Goal: Task Accomplishment & Management: Manage account settings

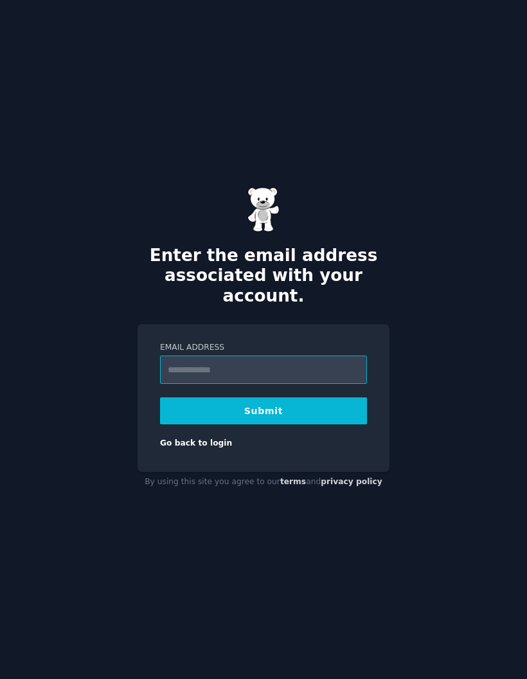
type input "**********"
click at [311, 423] on button "Submit" at bounding box center [263, 410] width 207 height 27
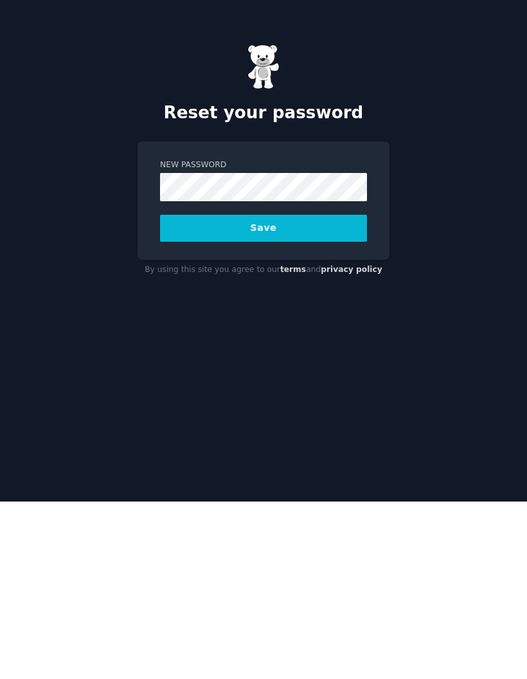
click at [329, 392] on button "Save" at bounding box center [263, 405] width 207 height 27
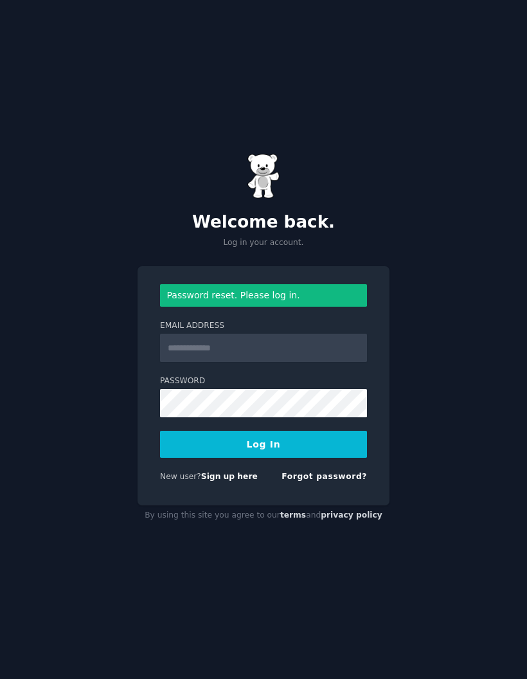
click at [223, 332] on label "Email Address" at bounding box center [263, 326] width 207 height 12
click at [223, 357] on input "Email Address" at bounding box center [263, 348] width 207 height 28
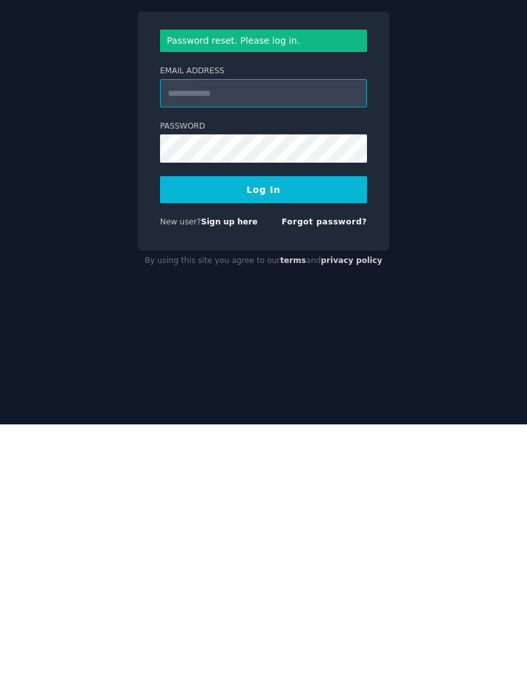
scroll to position [51, 0]
click at [329, 431] on button "Log In" at bounding box center [263, 444] width 207 height 27
click at [340, 334] on input "Email Address" at bounding box center [263, 348] width 207 height 28
type input "**********"
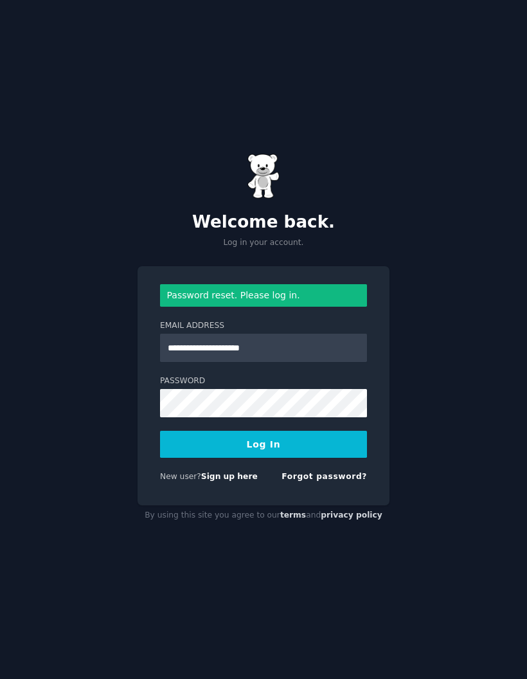
click at [332, 431] on button "Log In" at bounding box center [263, 444] width 207 height 27
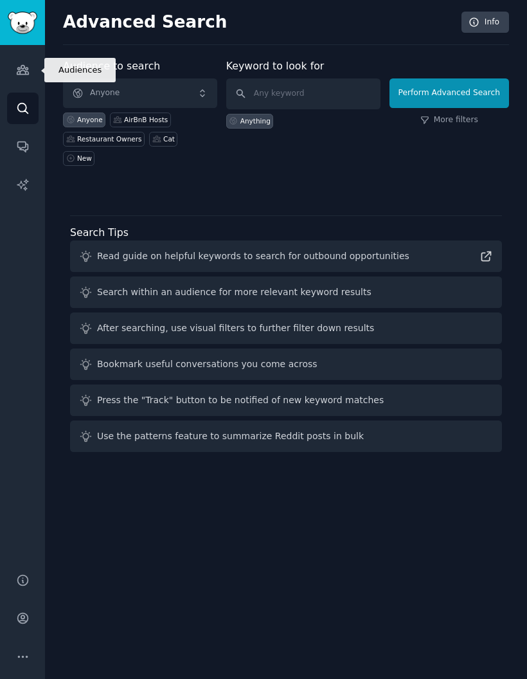
click at [28, 64] on icon "Sidebar" at bounding box center [23, 70] width 14 height 14
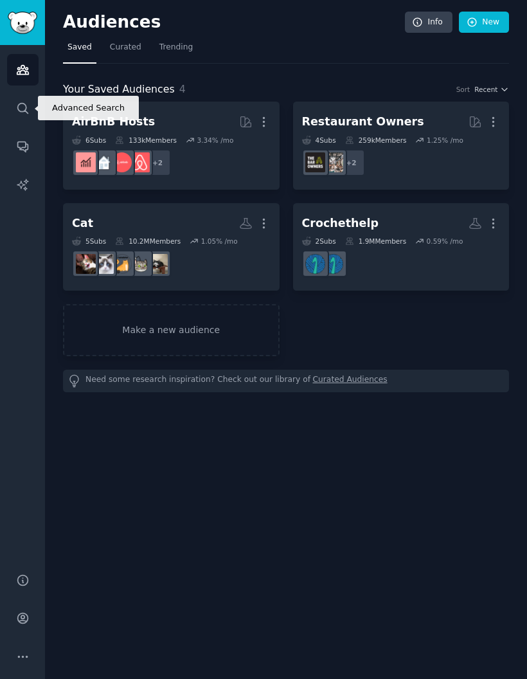
click at [28, 108] on icon "Sidebar" at bounding box center [23, 109] width 14 height 14
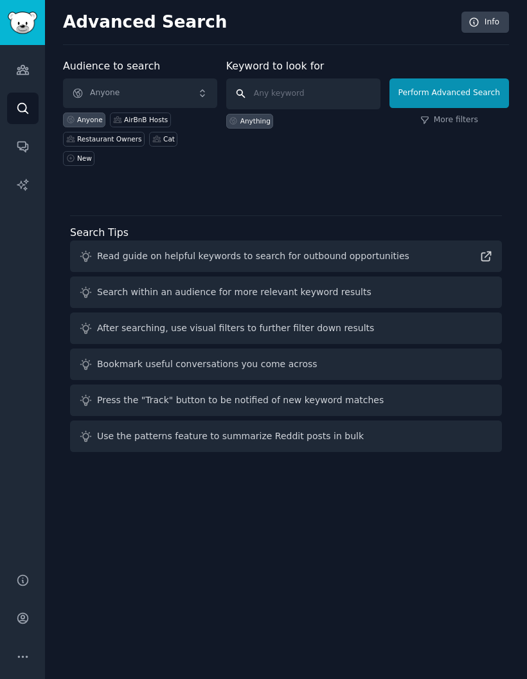
click at [311, 92] on input "text" at bounding box center [303, 93] width 154 height 31
type input "Wordpress"
click at [201, 94] on span "Anyone" at bounding box center [140, 93] width 154 height 30
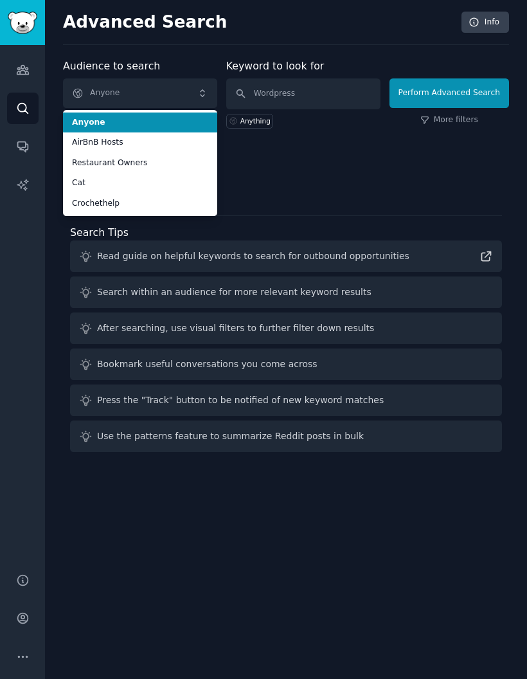
click at [339, 188] on div "Audience to search Anyone Anyone AirBnB Hosts Restaurant Owners Cat Crochethelp…" at bounding box center [286, 258] width 446 height 399
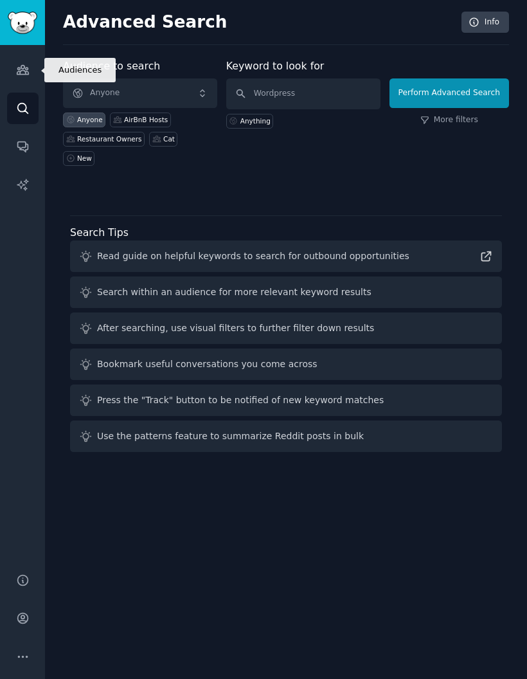
click at [36, 71] on link "Audiences" at bounding box center [23, 70] width 32 height 32
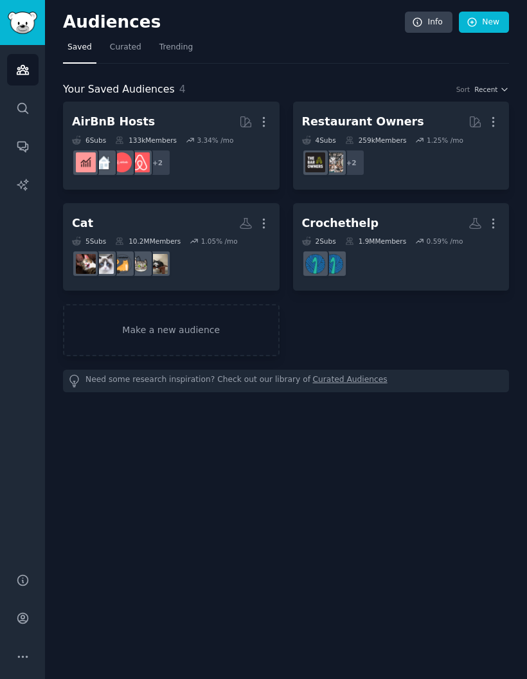
click at [130, 42] on span "Curated" at bounding box center [126, 48] width 32 height 12
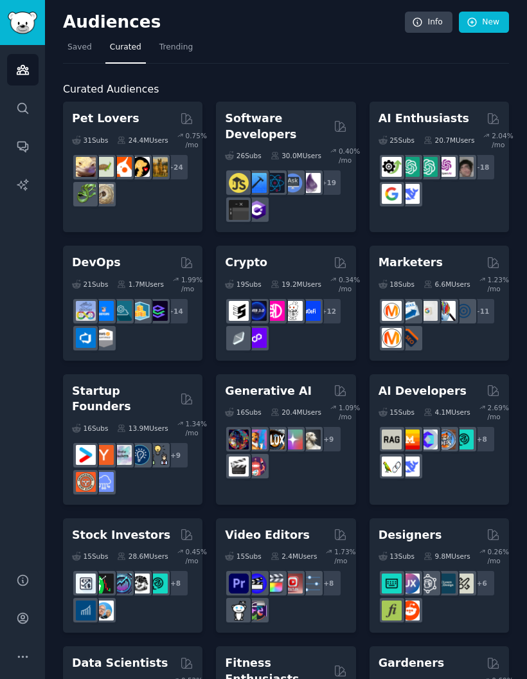
click at [170, 50] on span "Trending" at bounding box center [176, 48] width 33 height 12
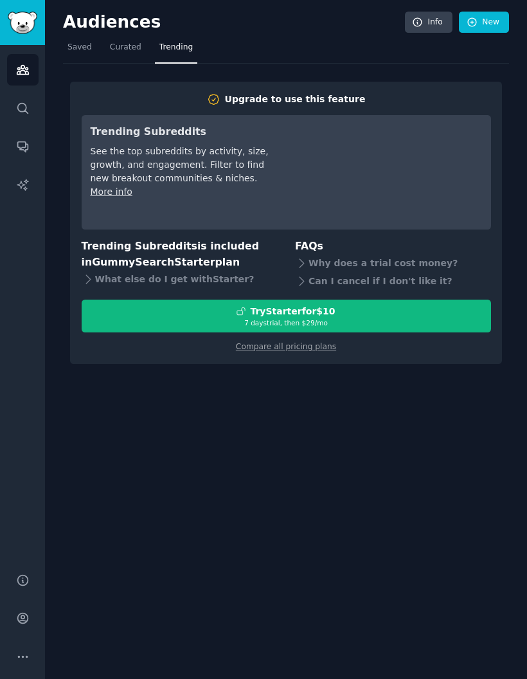
click at [112, 34] on div "Audiences Info New" at bounding box center [286, 25] width 446 height 26
click at [132, 41] on link "Curated" at bounding box center [125, 50] width 41 height 26
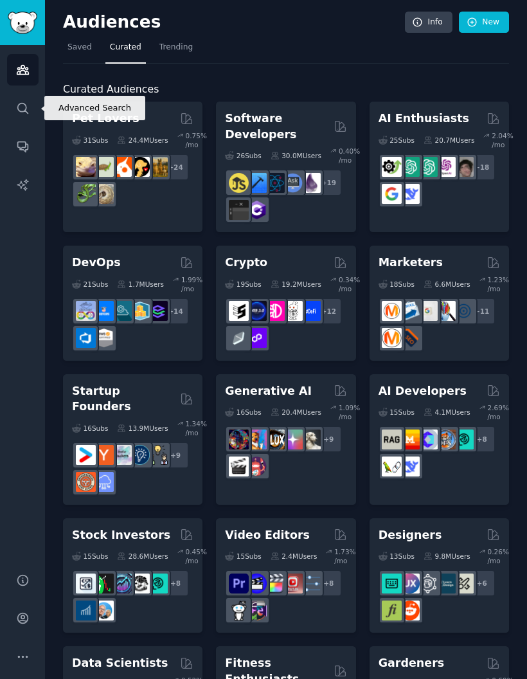
click at [28, 105] on icon "Sidebar" at bounding box center [23, 109] width 14 height 14
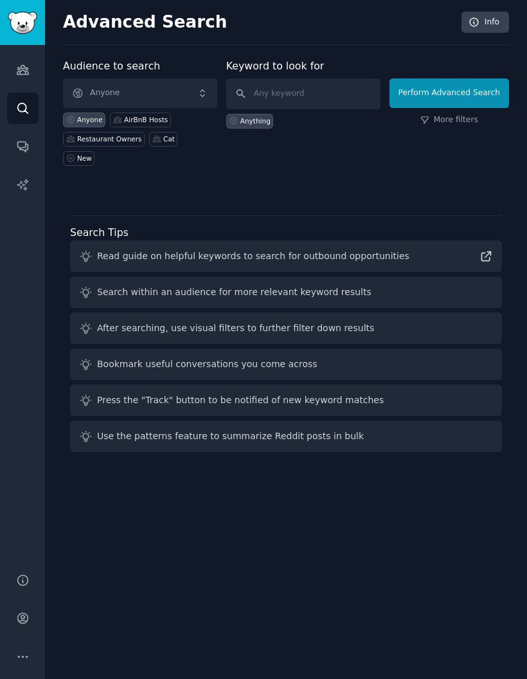
click at [188, 92] on span "Anyone" at bounding box center [140, 93] width 154 height 30
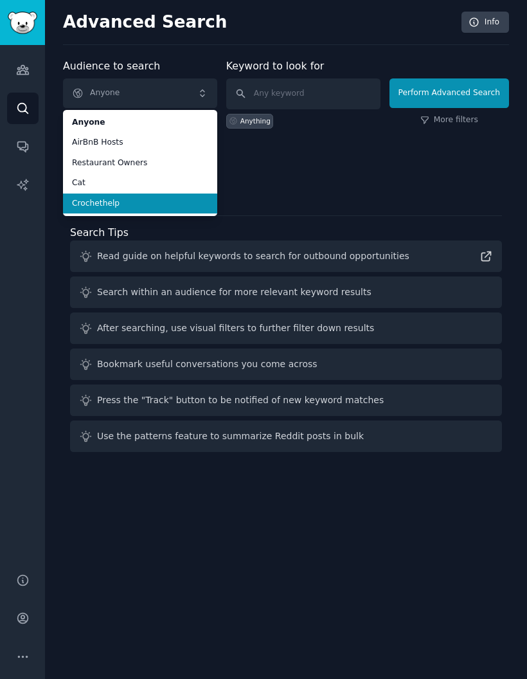
scroll to position [51, 0]
click at [334, 107] on div "Audience to search Anyone Anyone AirBnB Hosts Restaurant Owners Cat Crochethelp…" at bounding box center [286, 126] width 446 height 134
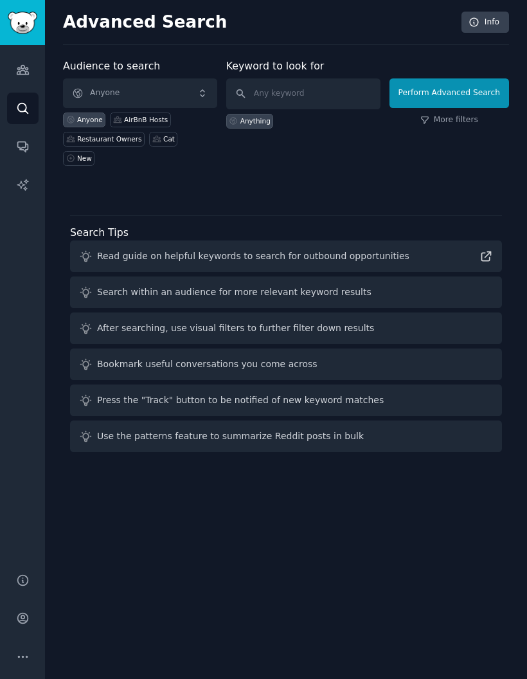
click at [345, 109] on div "Audience to search Anyone Anyone AirBnB Hosts Restaurant Owners Cat New Keyword…" at bounding box center [286, 126] width 446 height 134
click at [35, 150] on link "Conversations" at bounding box center [23, 147] width 32 height 32
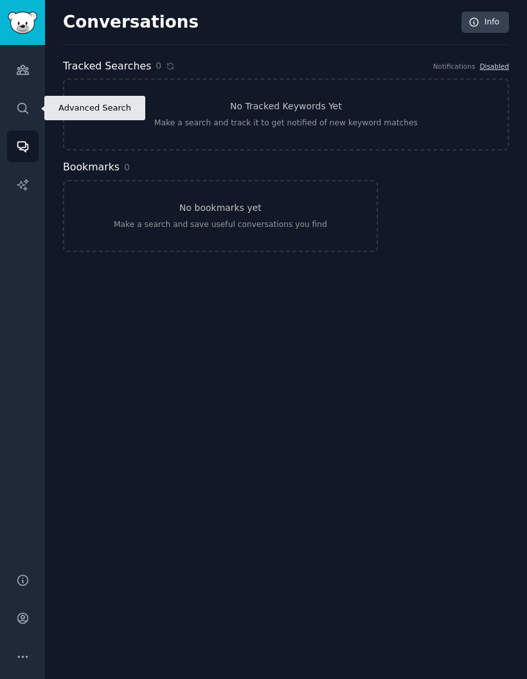
click at [33, 116] on link "Search" at bounding box center [23, 109] width 32 height 32
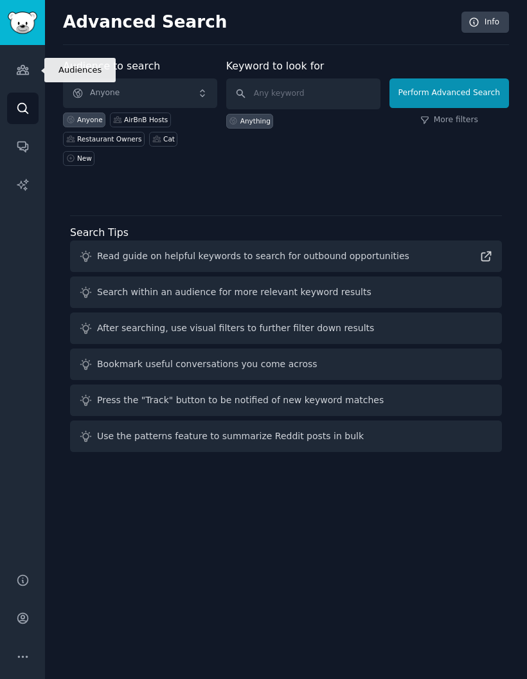
click at [29, 59] on link "Audiences" at bounding box center [23, 70] width 32 height 32
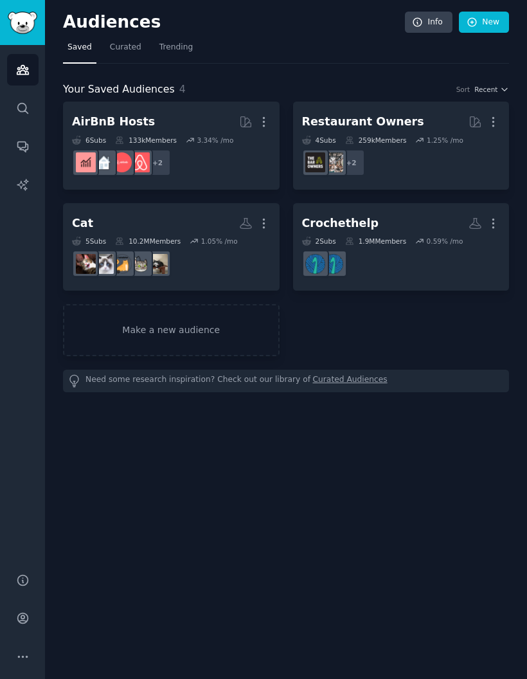
click at [201, 320] on link "Make a new audience" at bounding box center [171, 330] width 217 height 52
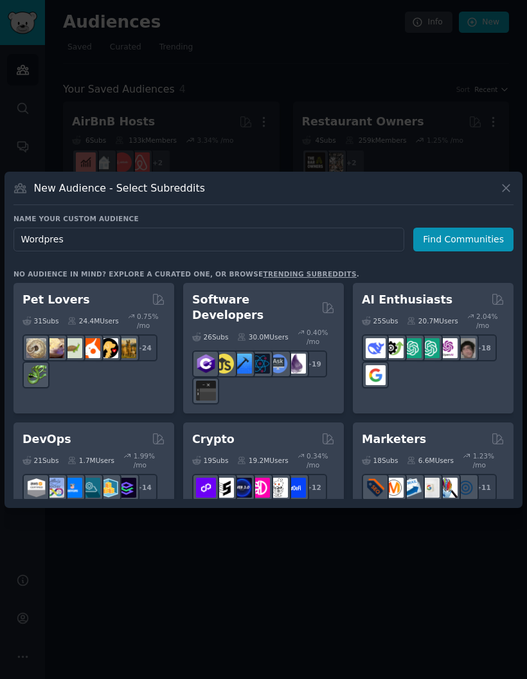
type input "Wordpress"
click at [476, 251] on button "Find Communities" at bounding box center [464, 240] width 100 height 24
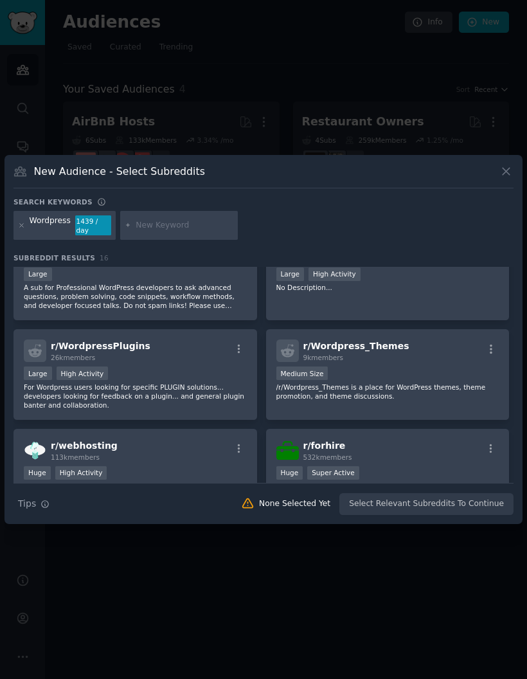
scroll to position [140, 0]
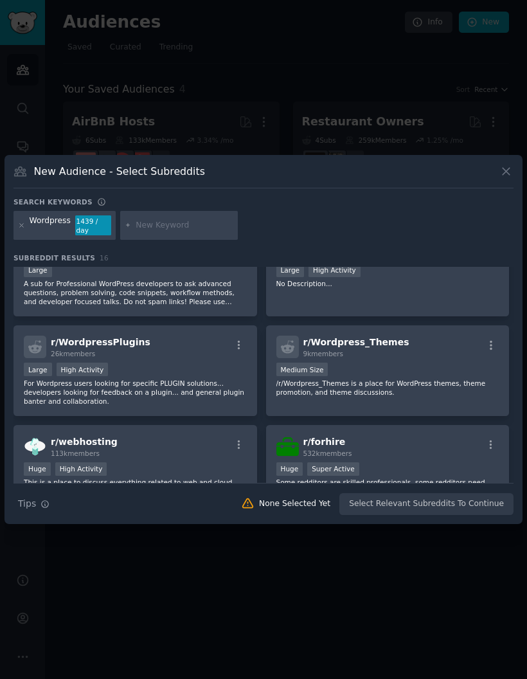
click at [241, 351] on icon "button" at bounding box center [239, 346] width 12 height 12
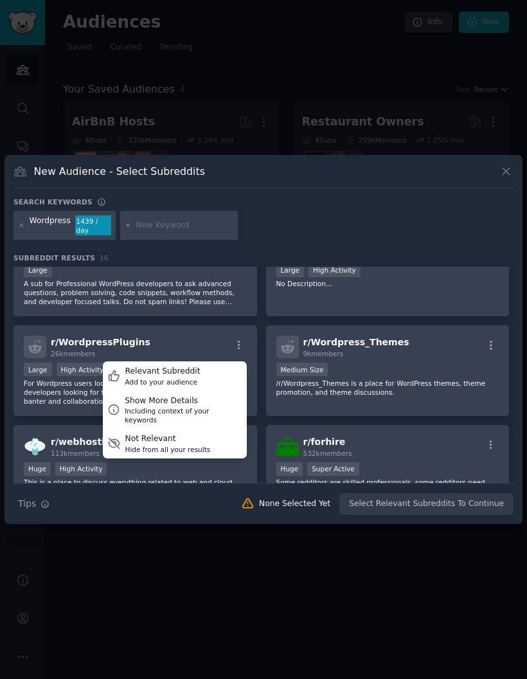
click at [197, 391] on div "Relevant Subreddit Add to your audience" at bounding box center [175, 376] width 144 height 30
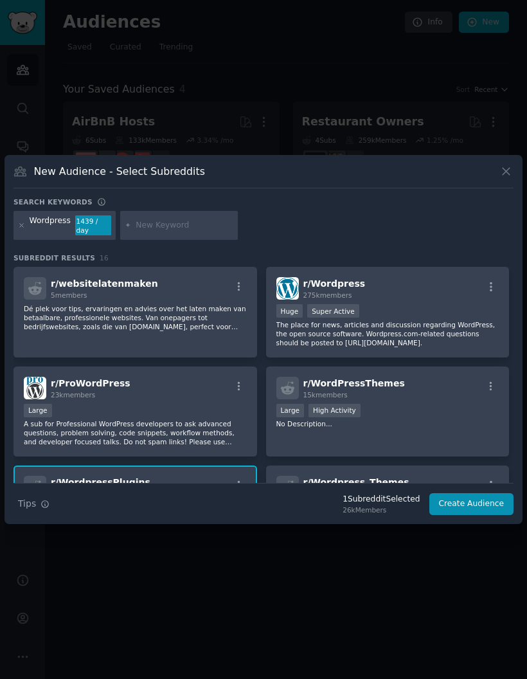
scroll to position [0, 0]
click at [435, 300] on div "r/ Wordpress 275k members" at bounding box center [388, 288] width 223 height 23
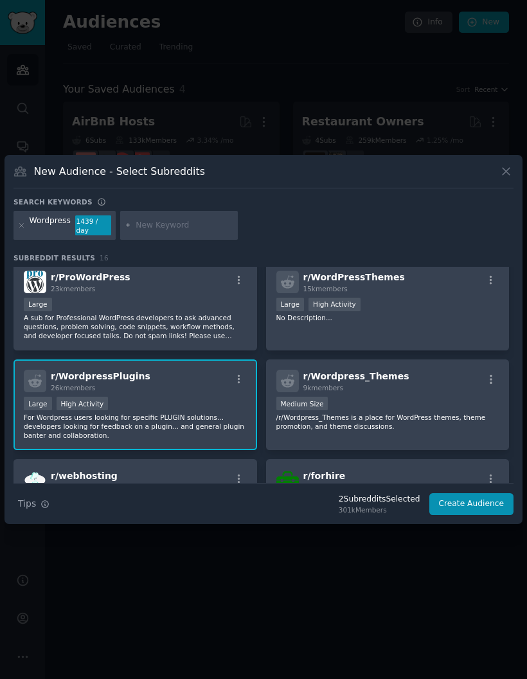
scroll to position [107, 0]
click at [207, 293] on div "r/ ProWordPress 23k members" at bounding box center [135, 281] width 223 height 23
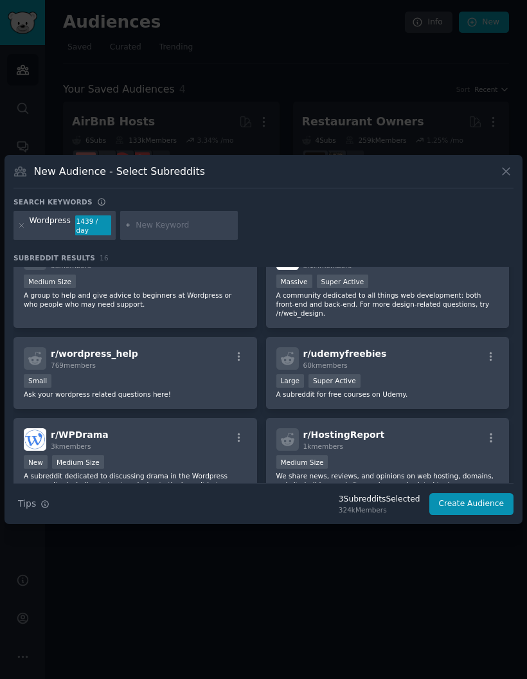
scroll to position [428, 0]
click at [204, 369] on div "r/ wordpress_help 769 members" at bounding box center [135, 358] width 223 height 23
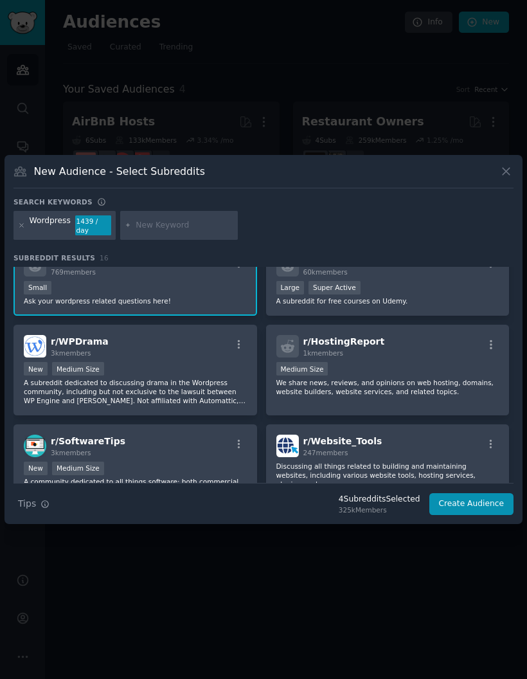
scroll to position [522, 0]
click at [206, 384] on div "r/ WPDrama 3k members New Medium Size A subreddit dedicated to discussing drama…" at bounding box center [136, 369] width 244 height 91
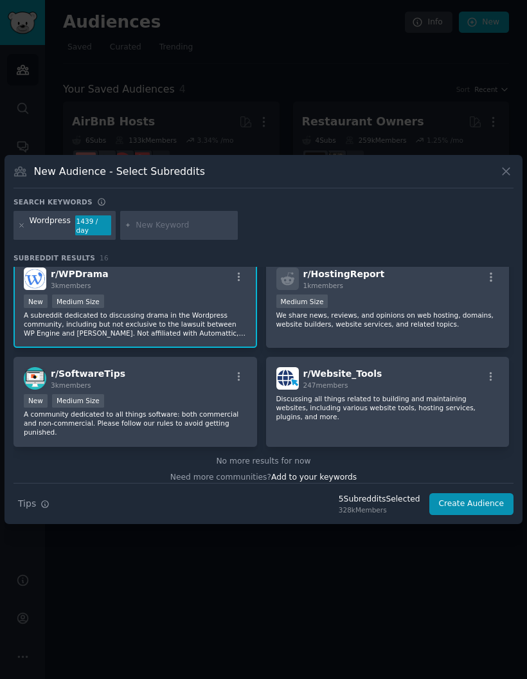
scroll to position [587, 0]
click at [442, 390] on div "r/ Website_Tools 247 members" at bounding box center [388, 379] width 223 height 23
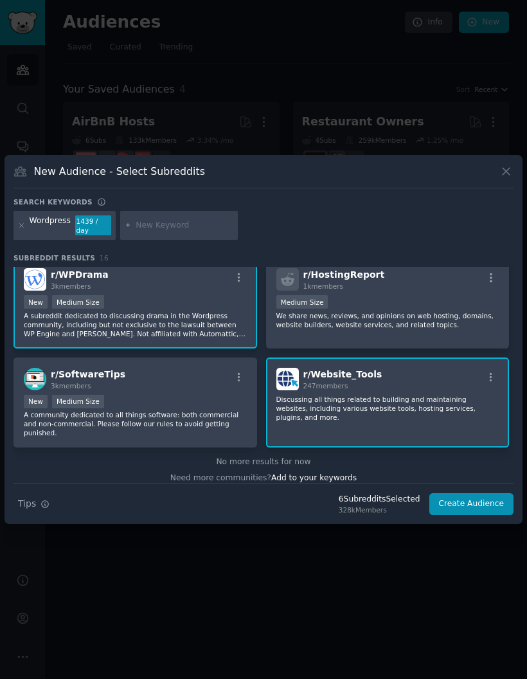
click at [478, 515] on button "Create Audience" at bounding box center [472, 504] width 85 height 22
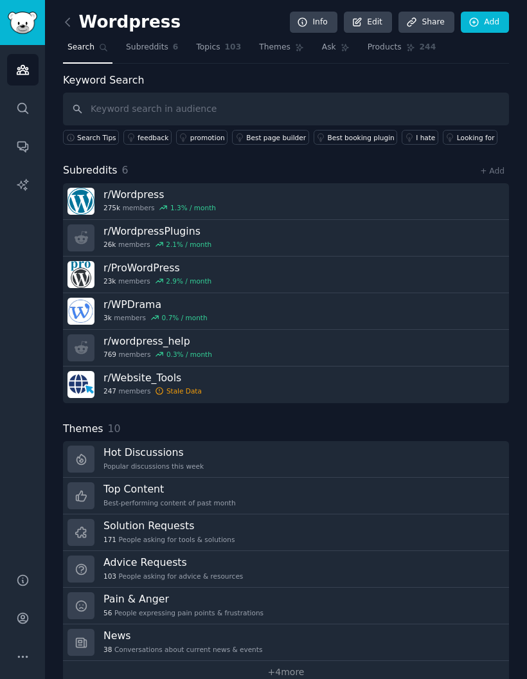
click at [70, 17] on icon at bounding box center [68, 22] width 14 height 14
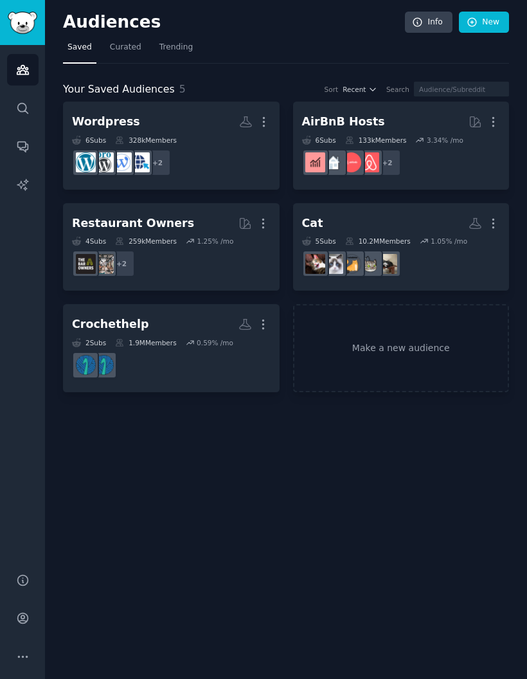
click at [268, 115] on icon "button" at bounding box center [264, 122] width 14 height 14
click at [233, 116] on link "View" at bounding box center [219, 126] width 61 height 27
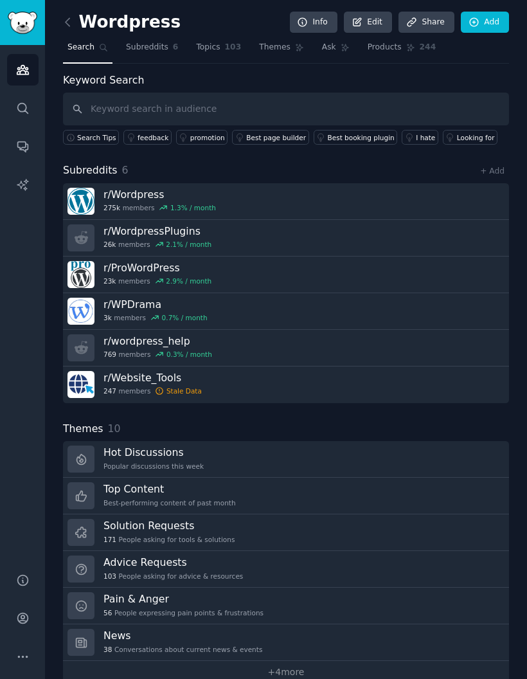
click at [457, 134] on div "Looking for" at bounding box center [476, 137] width 38 height 9
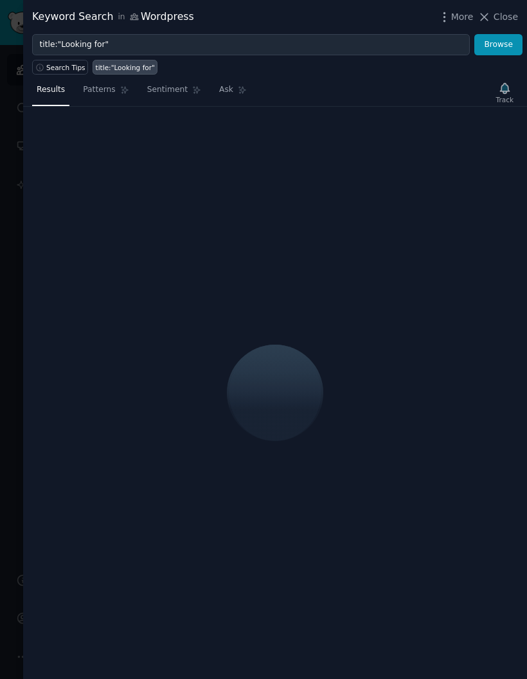
click at [499, 11] on span "Close" at bounding box center [506, 17] width 24 height 14
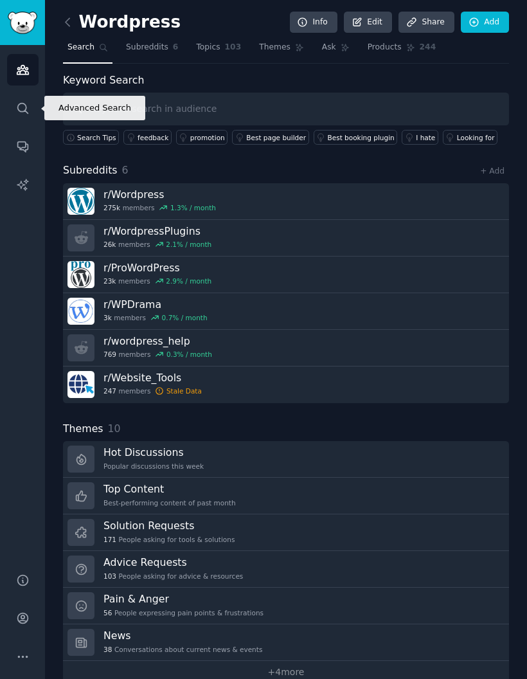
click at [25, 117] on link "Search" at bounding box center [23, 109] width 32 height 32
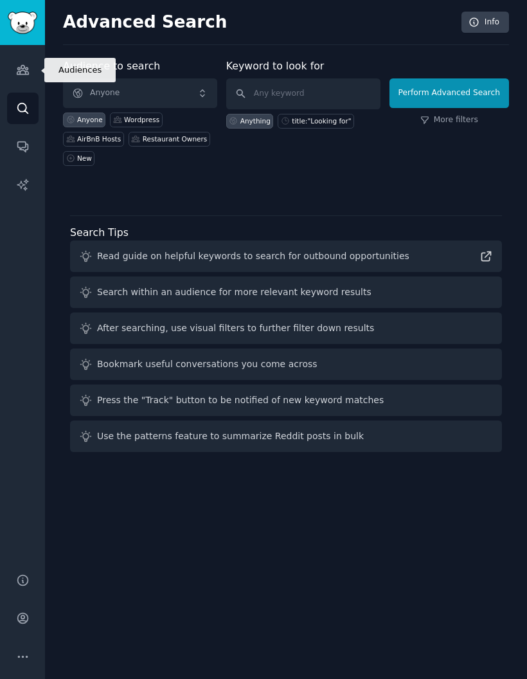
click at [28, 75] on icon "Sidebar" at bounding box center [23, 70] width 14 height 14
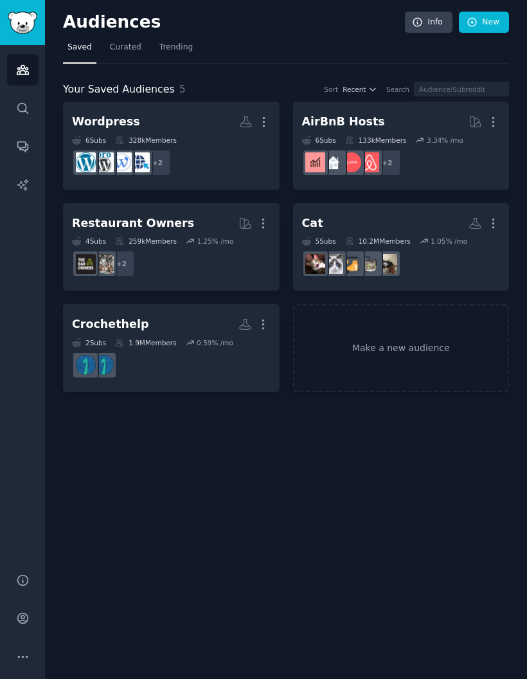
click at [224, 160] on div "+ 2" at bounding box center [171, 162] width 199 height 27
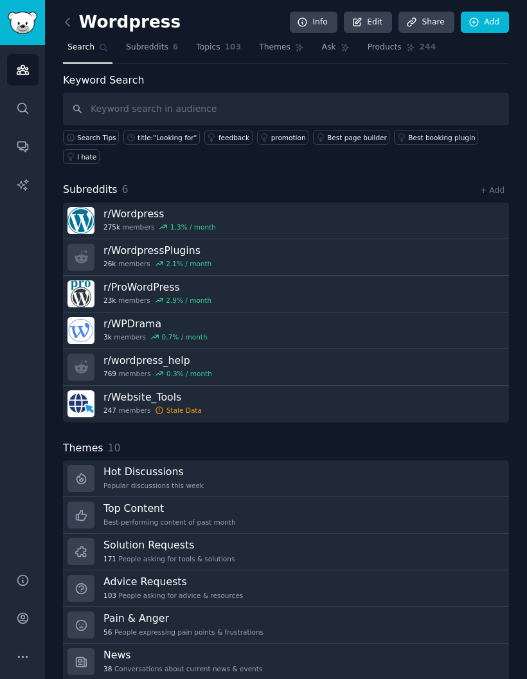
click at [161, 45] on span "Subreddits" at bounding box center [147, 48] width 42 height 12
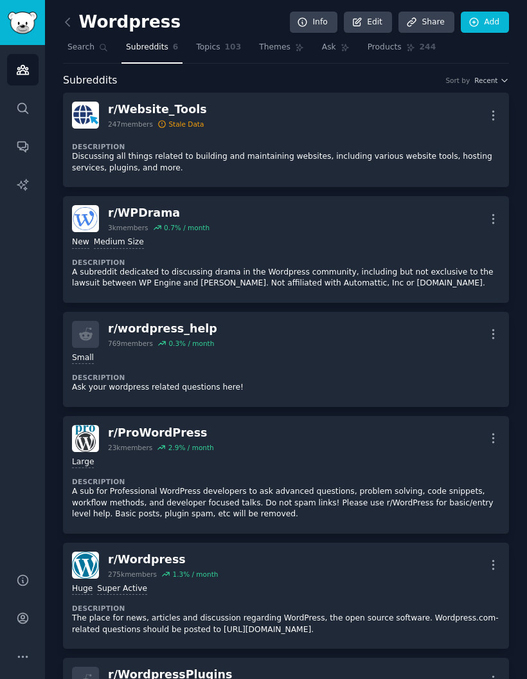
click at [228, 44] on span "103" at bounding box center [233, 48] width 17 height 12
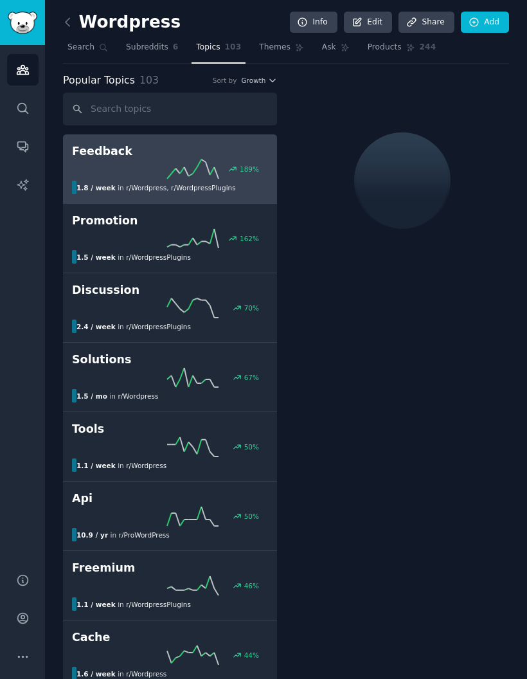
click at [280, 39] on link "Themes" at bounding box center [282, 50] width 54 height 26
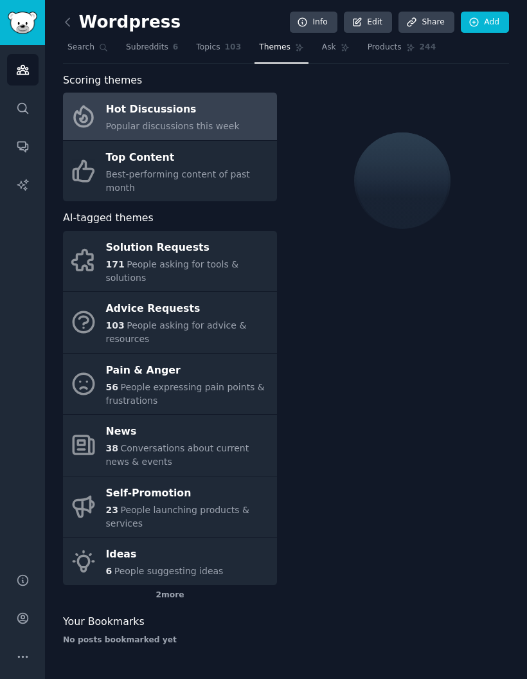
click at [212, 47] on span "Topics" at bounding box center [208, 48] width 24 height 12
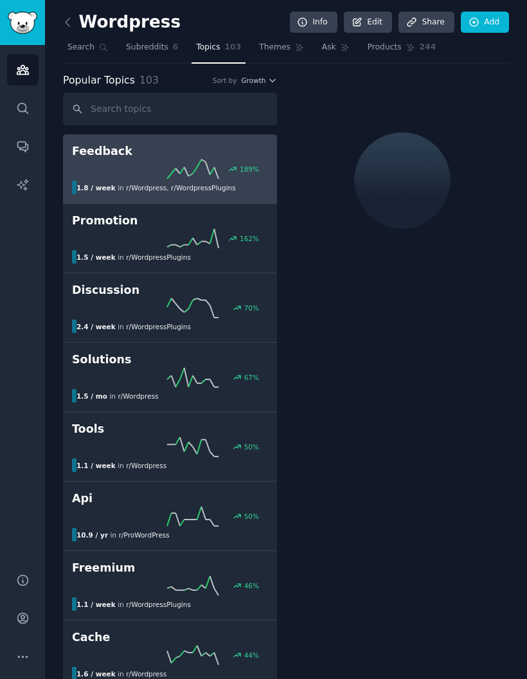
click at [279, 48] on span "Themes" at bounding box center [275, 48] width 32 height 12
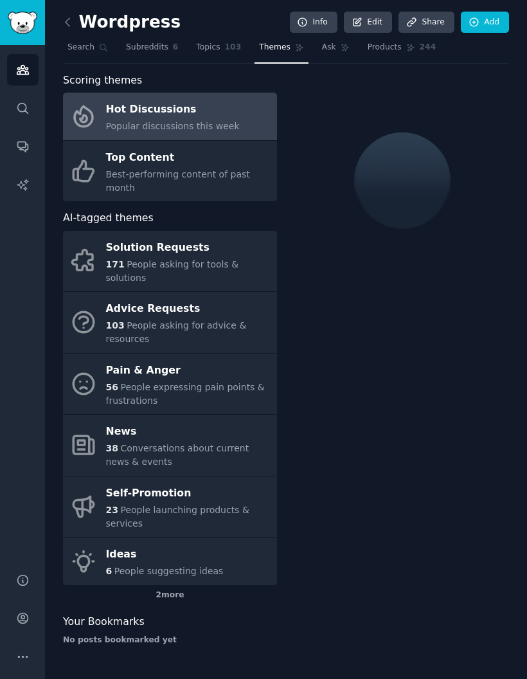
click at [162, 381] on div "56 People expressing pain points & frustrations" at bounding box center [188, 394] width 165 height 27
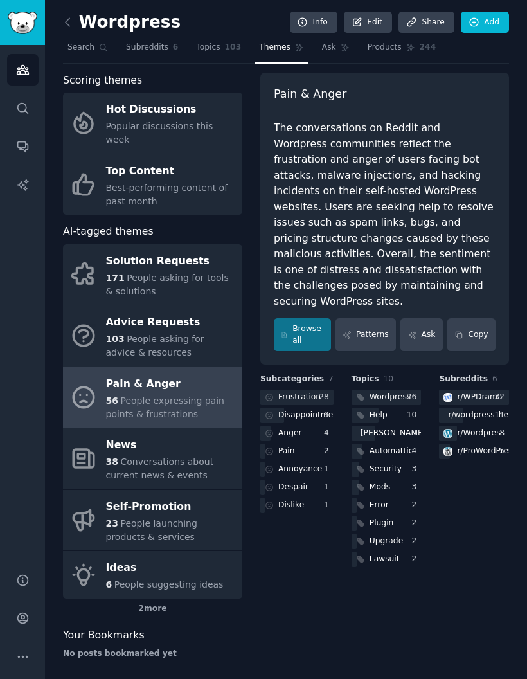
click at [215, 558] on div "Ideas" at bounding box center [165, 568] width 118 height 21
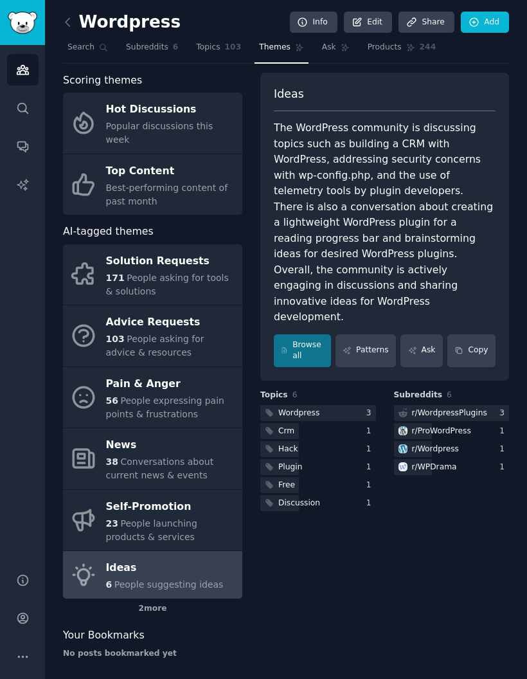
click at [199, 255] on div "Solution Requests" at bounding box center [171, 261] width 130 height 21
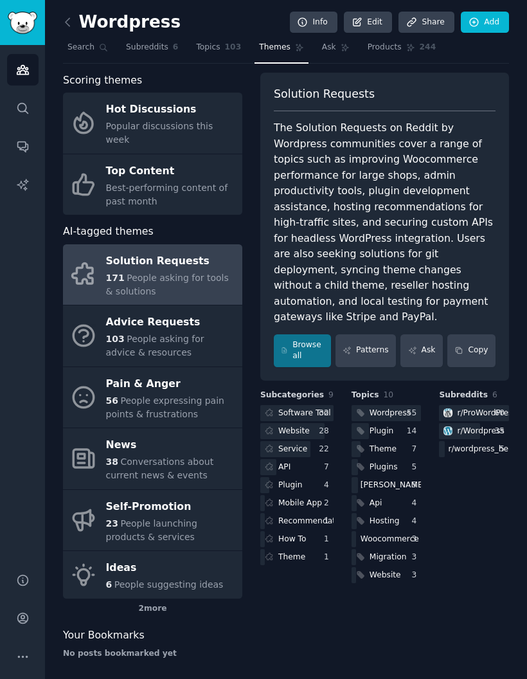
click at [192, 334] on span "People asking for advice & resources" at bounding box center [155, 346] width 98 height 24
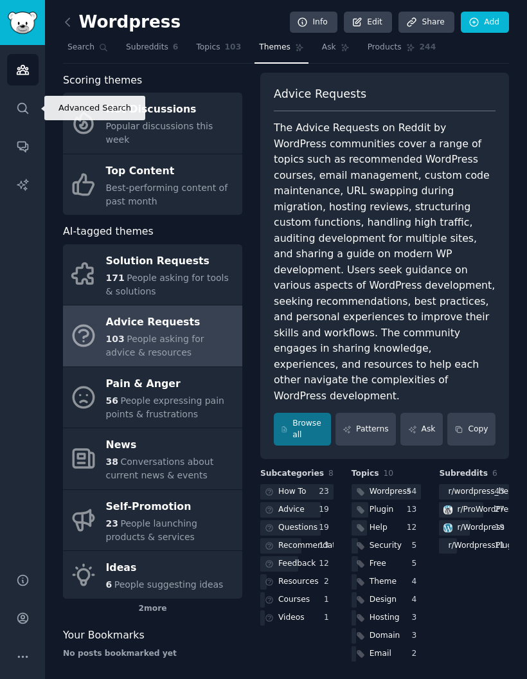
click at [32, 104] on link "Search" at bounding box center [23, 109] width 32 height 32
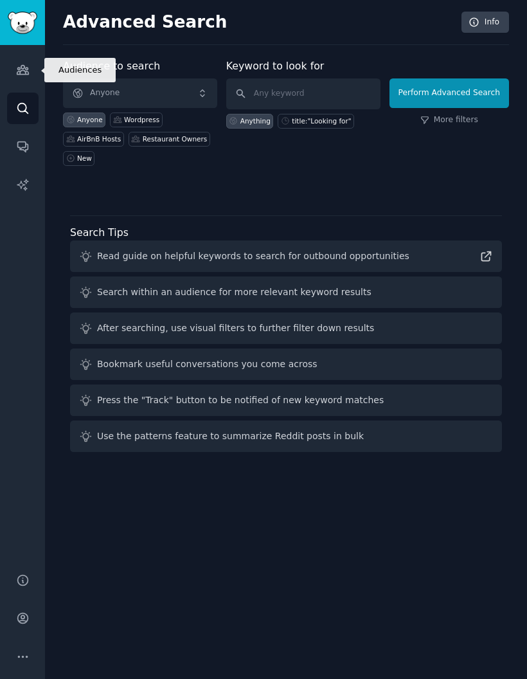
click at [37, 62] on link "Audiences" at bounding box center [23, 70] width 32 height 32
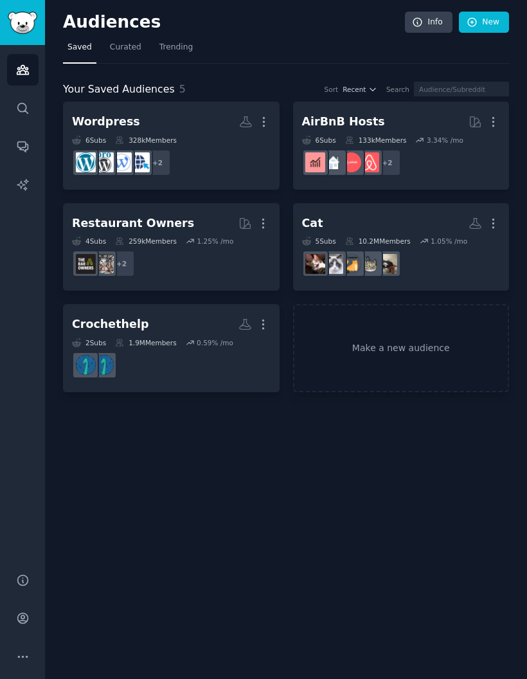
click at [427, 339] on link "Make a new audience" at bounding box center [401, 348] width 217 height 88
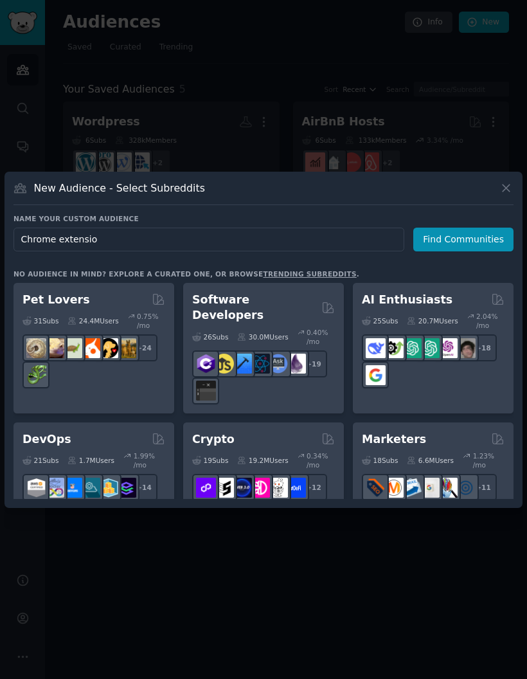
type input "Chrome extension"
click at [471, 251] on button "Find Communities" at bounding box center [464, 240] width 100 height 24
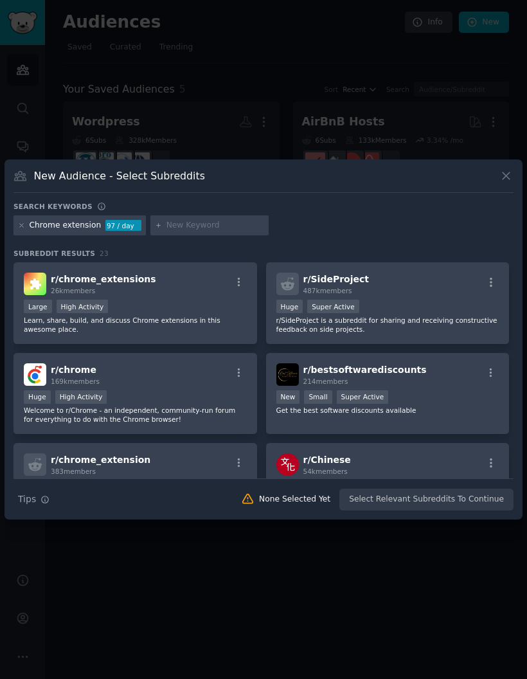
click at [234, 288] on icon "button" at bounding box center [239, 283] width 12 height 12
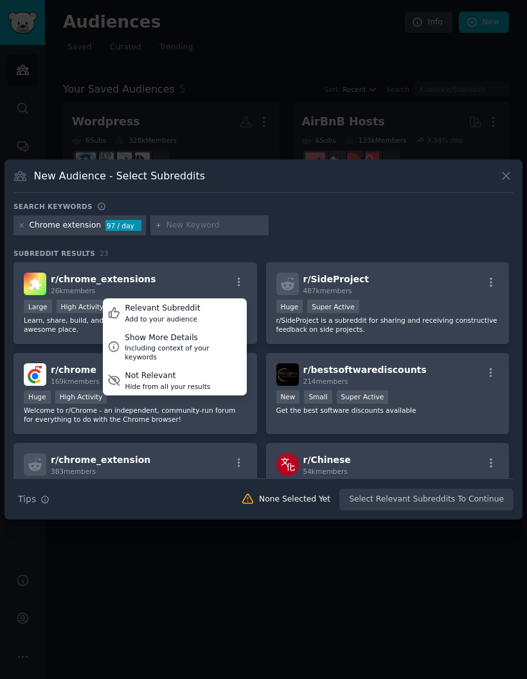
click at [201, 295] on div "r/ chrome_extensions 26k members Relevant Subreddit Add to your audience Show M…" at bounding box center [135, 284] width 223 height 23
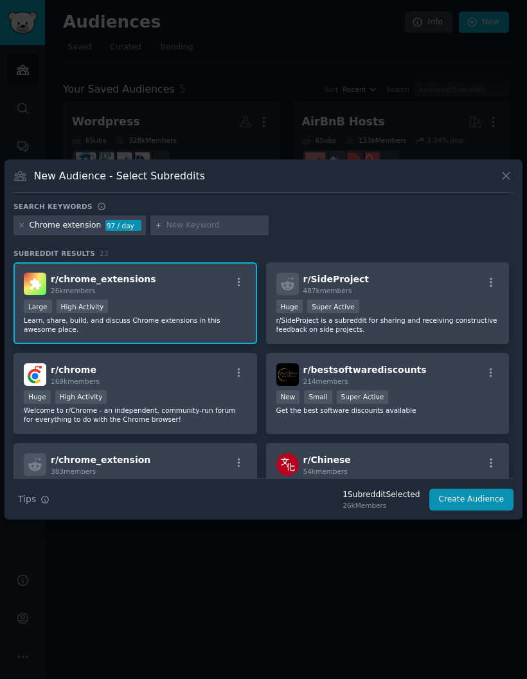
click at [509, 167] on div at bounding box center [263, 339] width 527 height 679
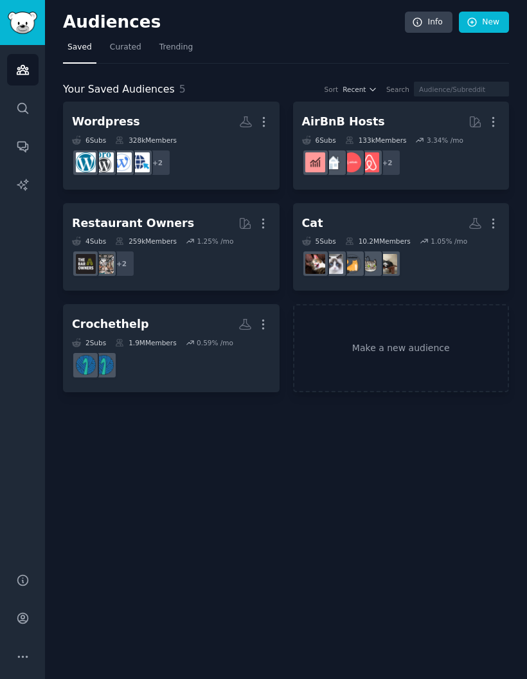
click at [380, 342] on link "Make a new audience" at bounding box center [401, 348] width 217 height 88
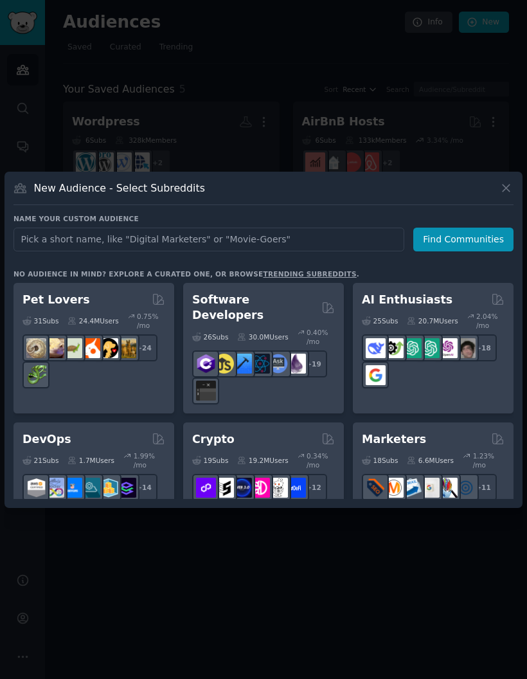
click at [299, 251] on input "text" at bounding box center [209, 240] width 391 height 24
type input "Chrome extension"
click at [473, 251] on button "Find Communities" at bounding box center [464, 240] width 100 height 24
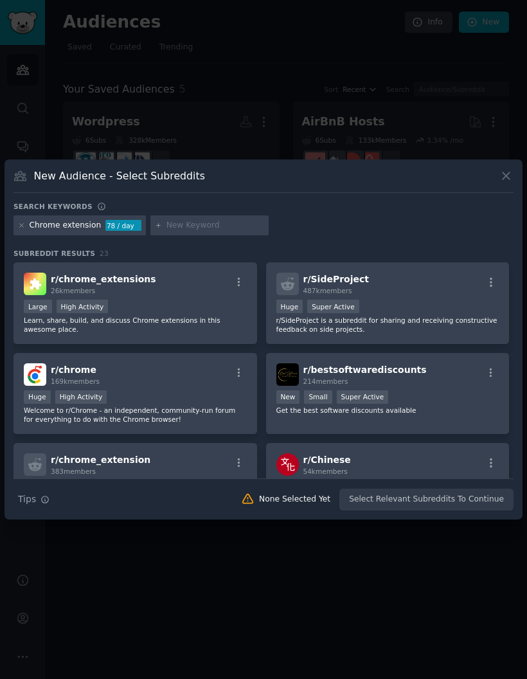
click at [214, 295] on div "r/ chrome_extensions 26k members" at bounding box center [135, 284] width 223 height 23
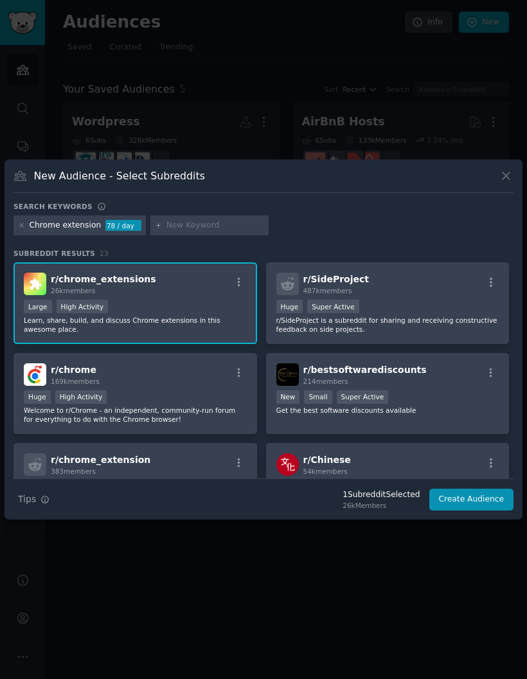
click at [450, 295] on div "r/ SideProject 487k members" at bounding box center [388, 284] width 223 height 23
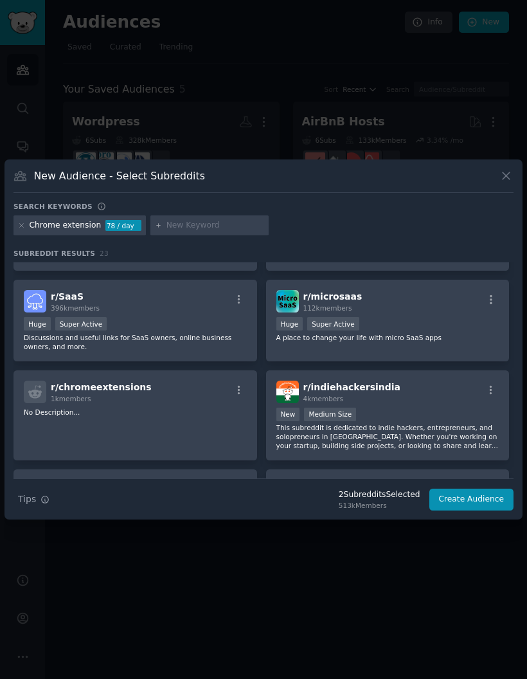
scroll to position [536, 0]
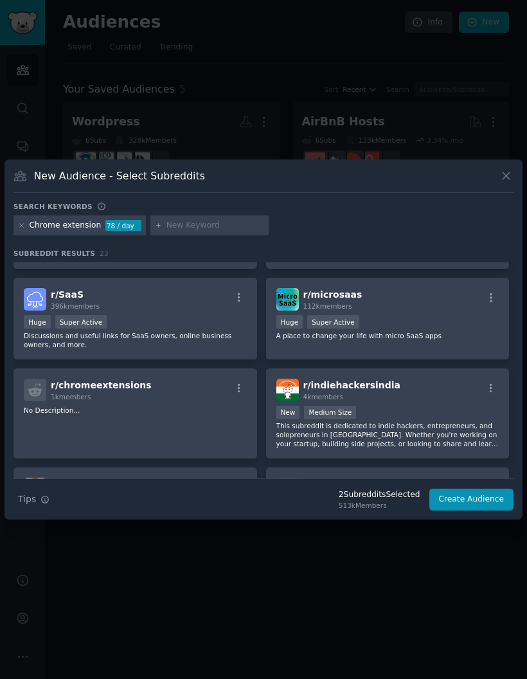
click at [433, 331] on div "r/ microsaas 112k members Huge Super Active A place to change your life with mi…" at bounding box center [388, 319] width 244 height 82
click at [196, 311] on div "r/ SaaS 396k members" at bounding box center [135, 299] width 223 height 23
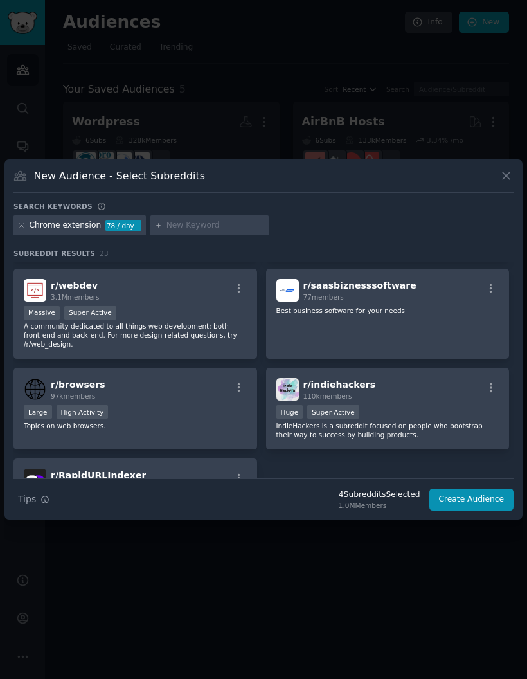
scroll to position [823, 0]
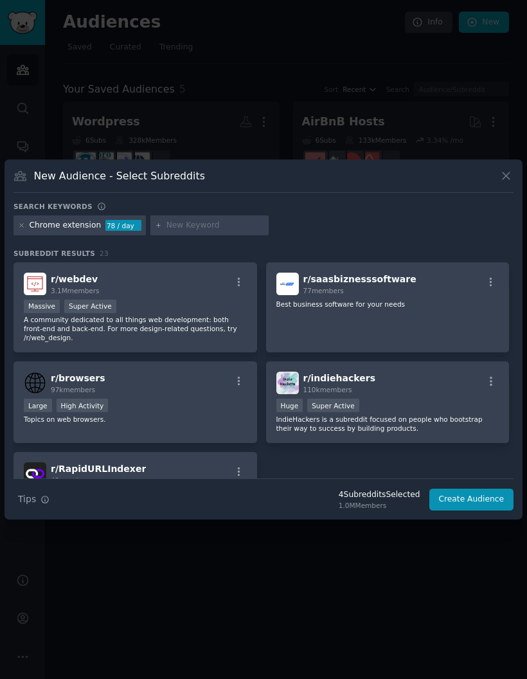
click at [428, 394] on div "r/ indiehackers 110k members" at bounding box center [388, 383] width 223 height 23
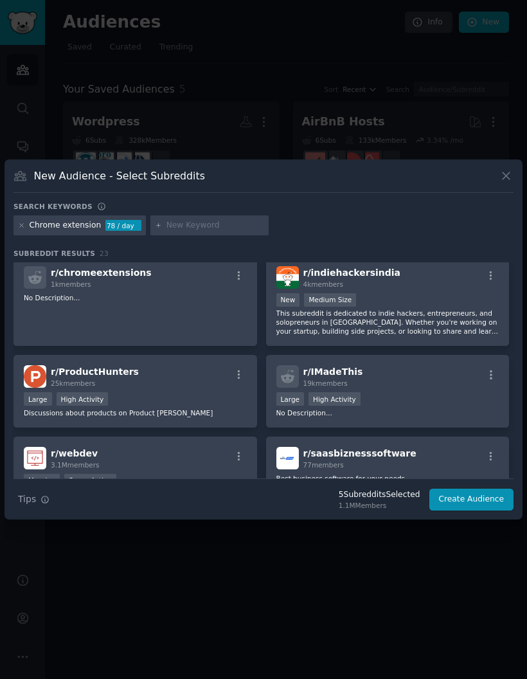
scroll to position [645, 0]
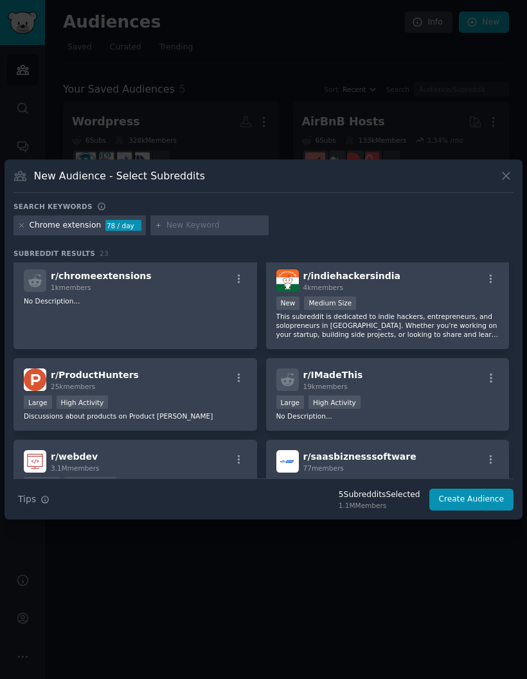
click at [196, 391] on div "r/ ProductHunters 25k members" at bounding box center [135, 380] width 223 height 23
click at [495, 511] on button "Create Audience" at bounding box center [472, 500] width 85 height 22
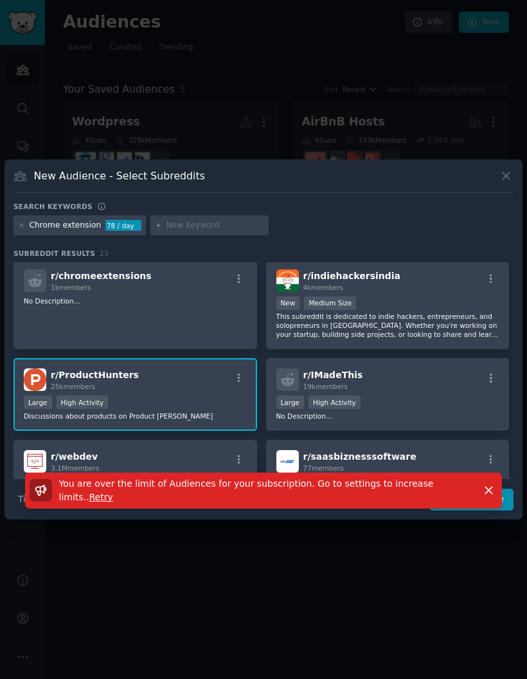
click at [486, 497] on icon "button" at bounding box center [489, 491] width 14 height 14
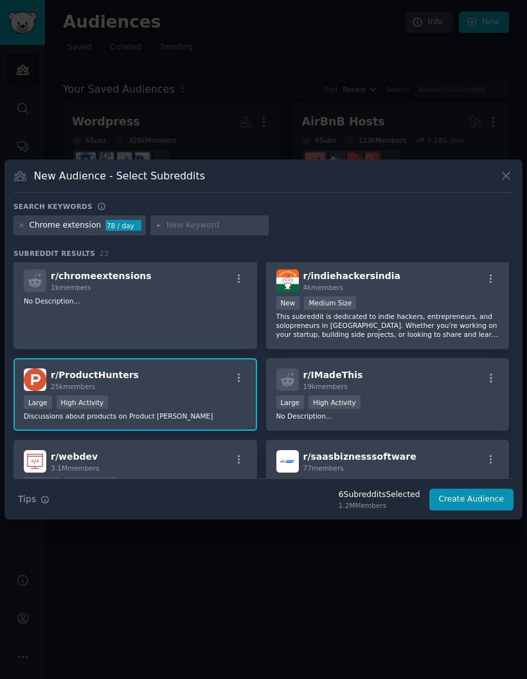
click at [214, 412] on div "Large High Activity" at bounding box center [135, 404] width 223 height 16
click at [192, 388] on div "r/ ProductHunters 25k members" at bounding box center [135, 380] width 223 height 23
click at [191, 412] on div "Large High Activity" at bounding box center [135, 404] width 223 height 16
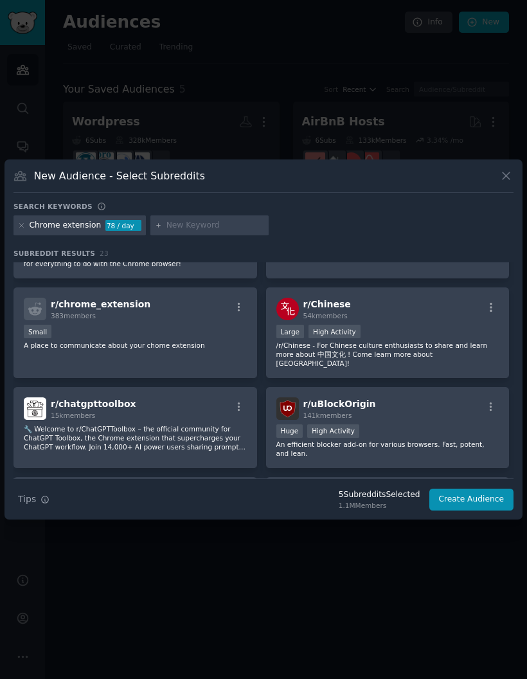
click at [484, 511] on button "Create Audience" at bounding box center [472, 500] width 85 height 22
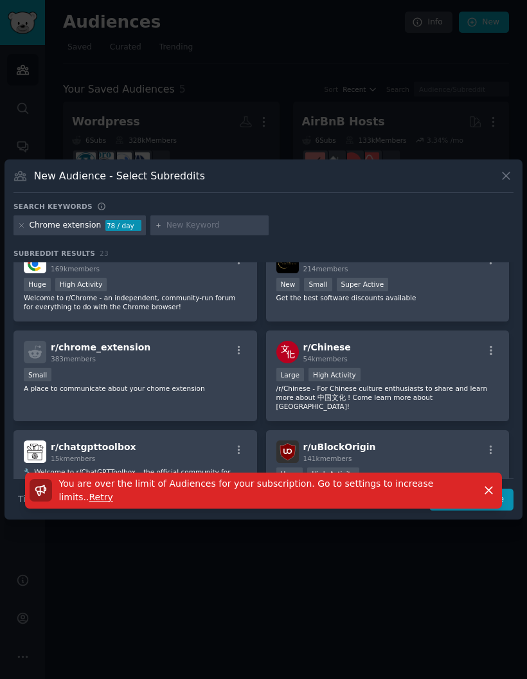
scroll to position [112, 0]
click at [506, 183] on icon at bounding box center [507, 176] width 14 height 14
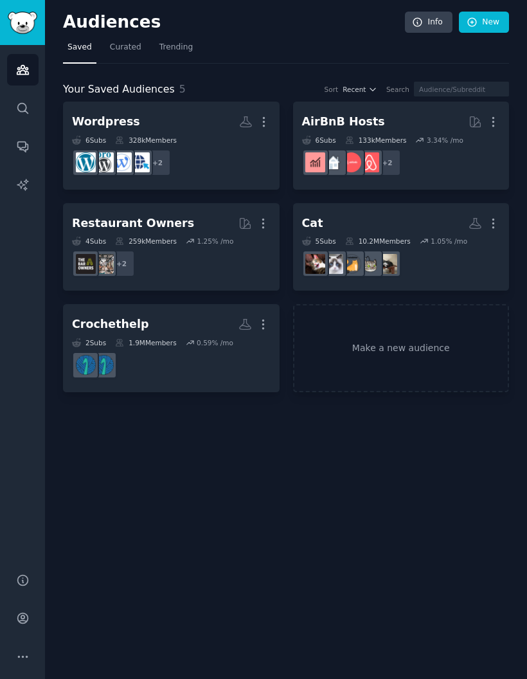
click at [262, 322] on icon "button" at bounding box center [264, 325] width 14 height 14
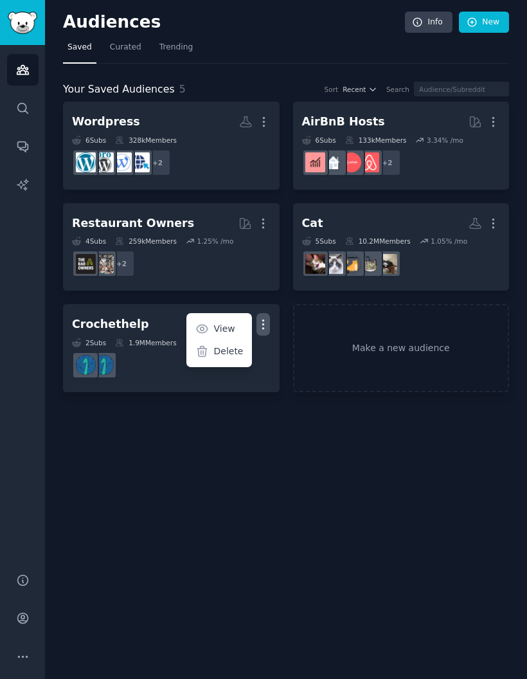
click at [235, 353] on p "Delete" at bounding box center [229, 352] width 30 height 14
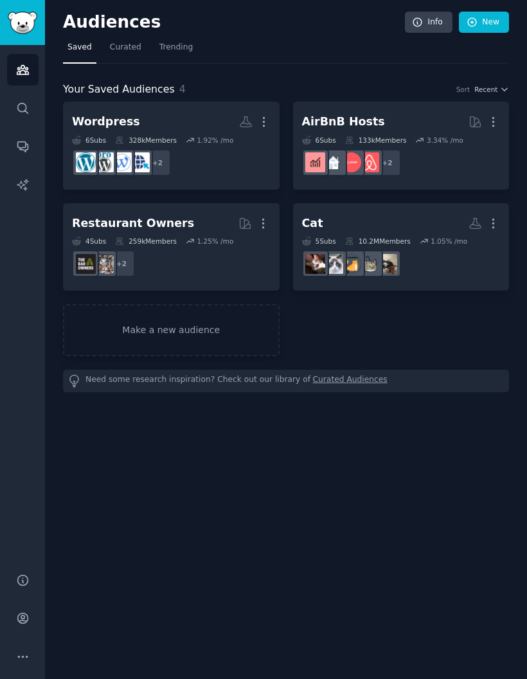
click at [204, 323] on link "Make a new audience" at bounding box center [171, 330] width 217 height 52
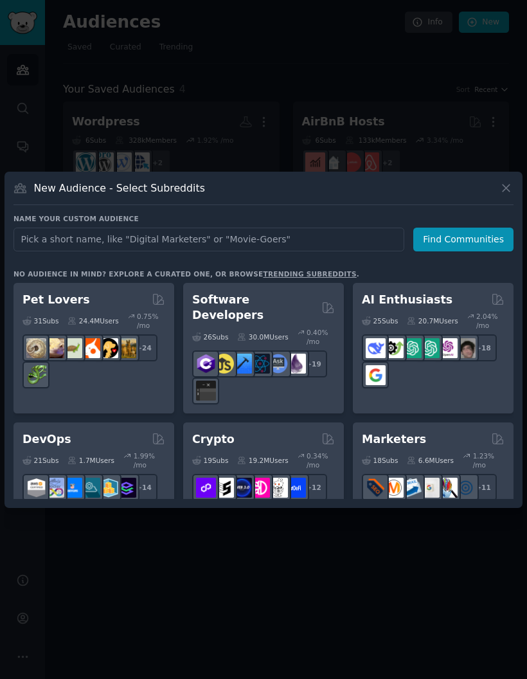
click at [353, 251] on input "text" at bounding box center [209, 240] width 391 height 24
type input "Chrome extension"
click at [466, 251] on button "Find Communities" at bounding box center [464, 240] width 100 height 24
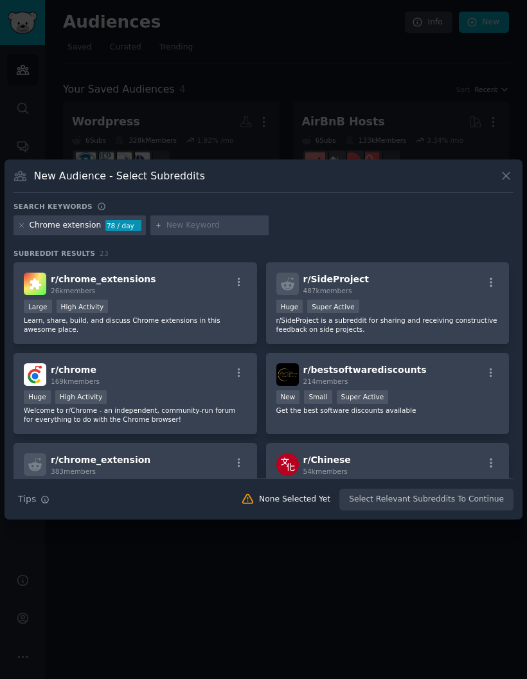
click at [209, 295] on div "r/ chrome_extensions 26k members" at bounding box center [135, 284] width 223 height 23
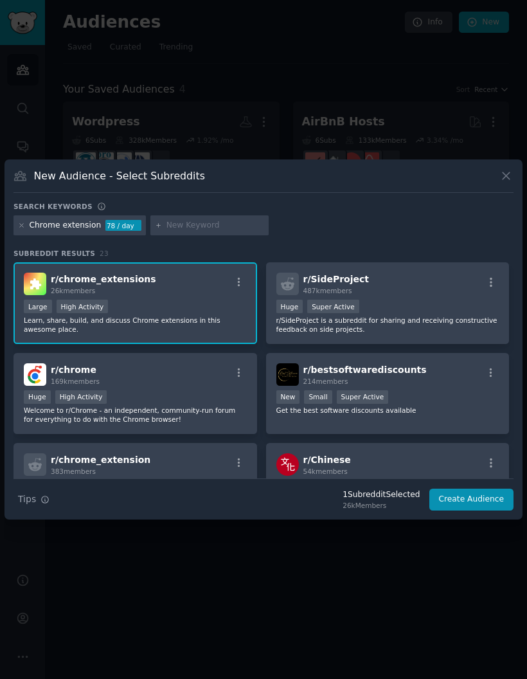
click at [446, 295] on div "r/ SideProject 487k members" at bounding box center [388, 284] width 223 height 23
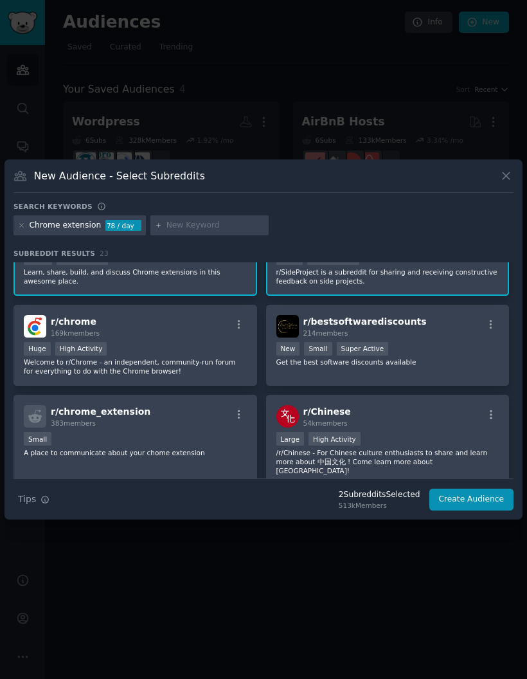
scroll to position [84, 0]
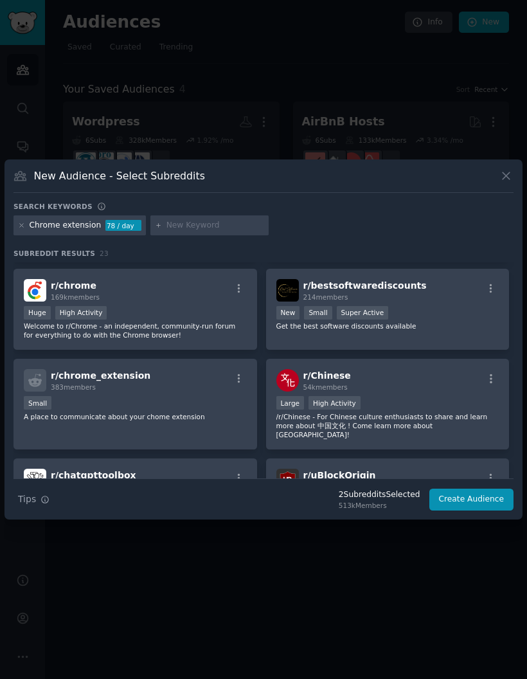
click at [188, 302] on div "r/ chrome 169k members" at bounding box center [135, 290] width 223 height 23
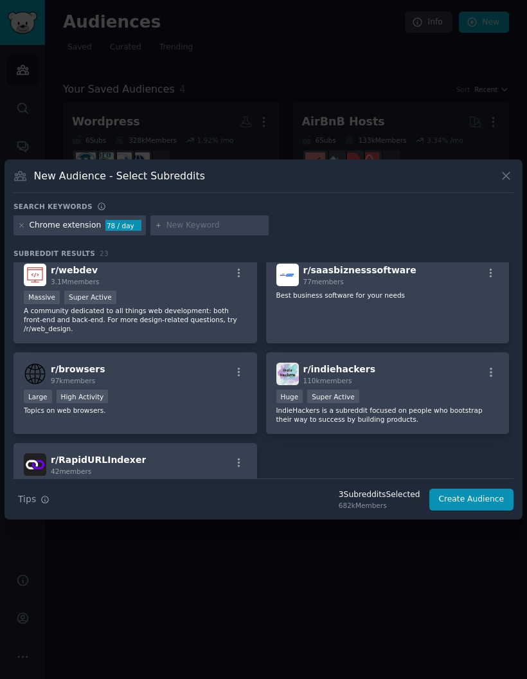
scroll to position [830, 0]
click at [424, 387] on div "r/ indiehackers 110k members" at bounding box center [388, 375] width 223 height 23
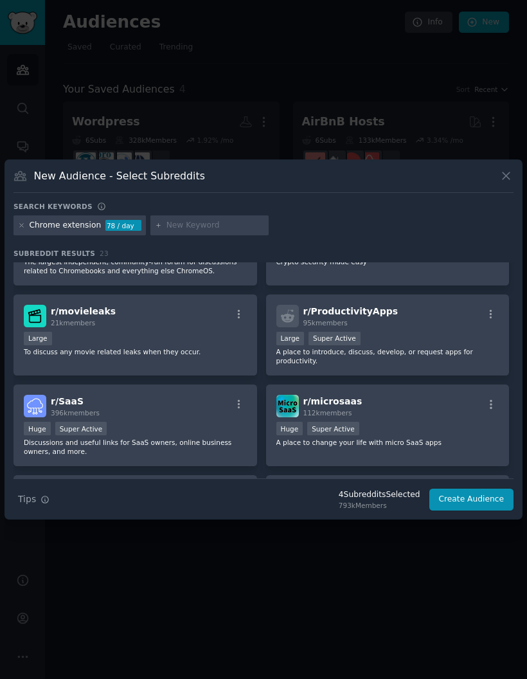
scroll to position [430, 0]
click at [430, 411] on div "r/ microsaas 112k members" at bounding box center [388, 405] width 223 height 23
click at [491, 511] on button "Create Audience" at bounding box center [472, 500] width 85 height 22
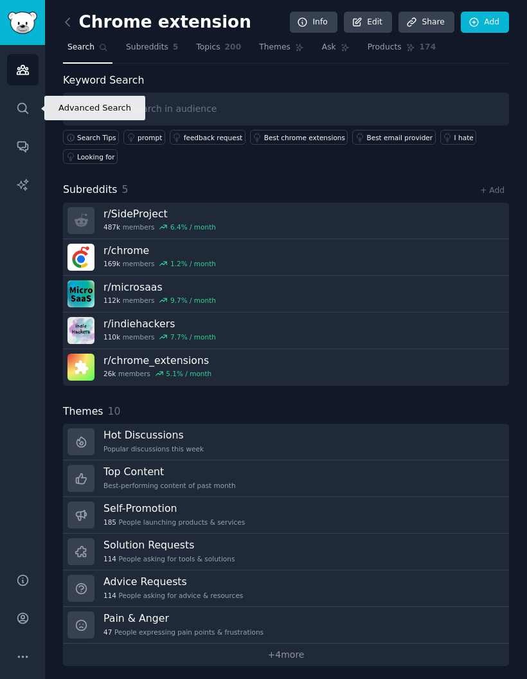
click at [34, 113] on link "Search" at bounding box center [23, 109] width 32 height 32
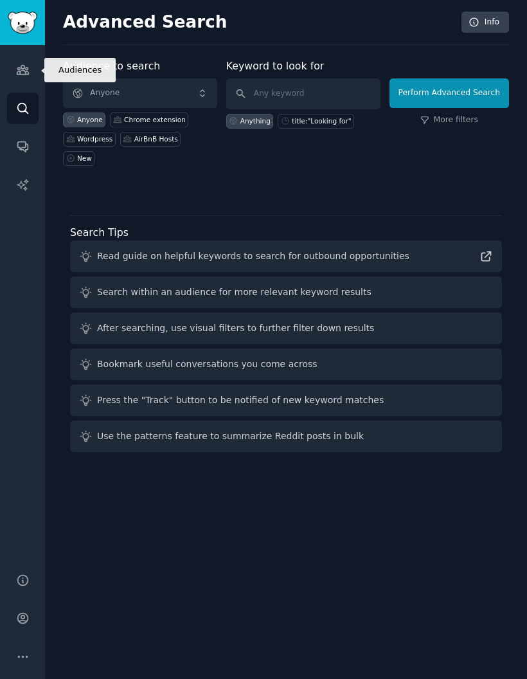
click at [23, 74] on icon "Sidebar" at bounding box center [23, 70] width 12 height 9
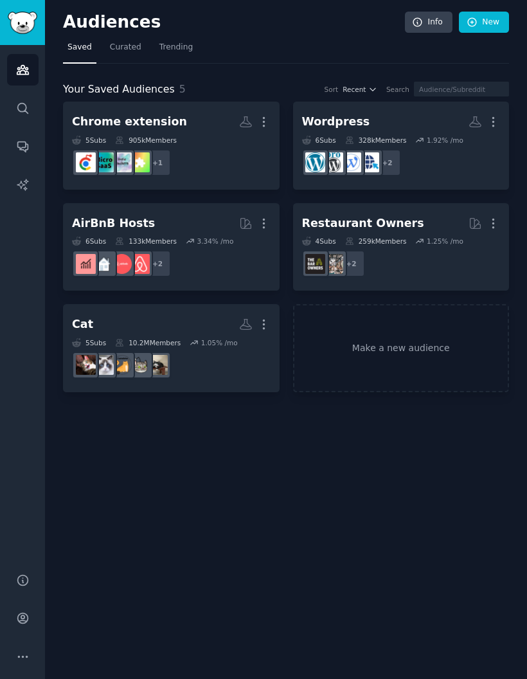
click at [234, 161] on div "+ 1" at bounding box center [171, 162] width 199 height 27
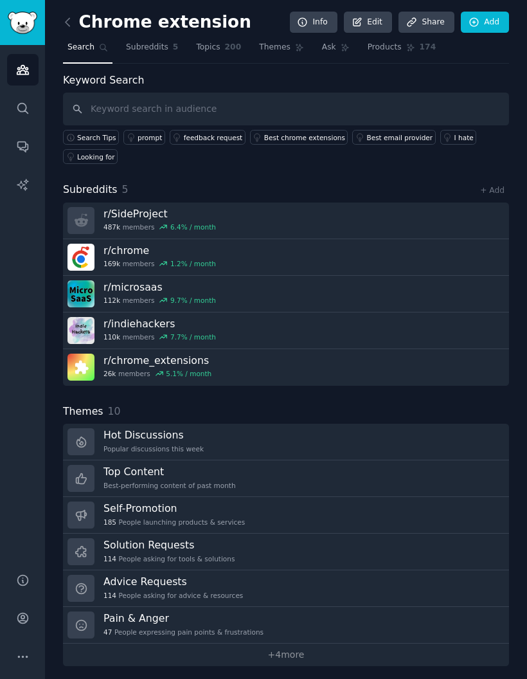
click at [280, 41] on link "Themes" at bounding box center [282, 50] width 54 height 26
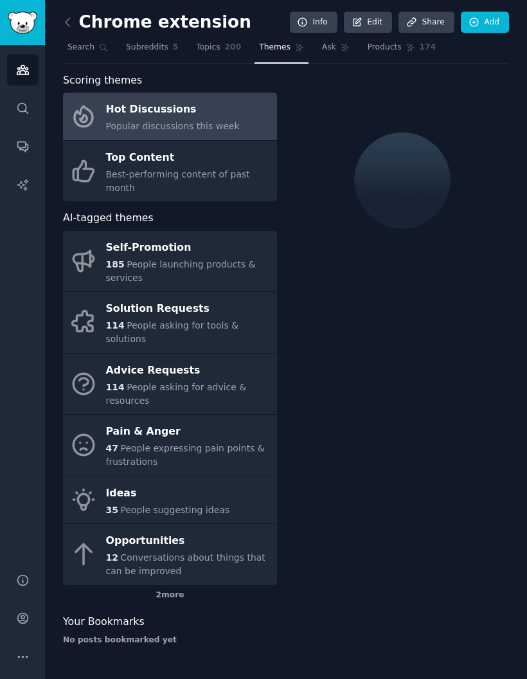
click at [188, 443] on span "People expressing pain points & frustrations" at bounding box center [185, 455] width 159 height 24
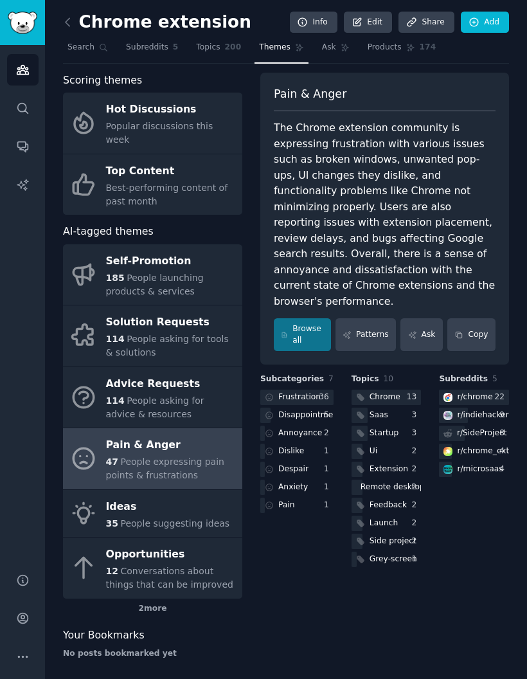
click at [192, 497] on div "Ideas" at bounding box center [168, 507] width 124 height 21
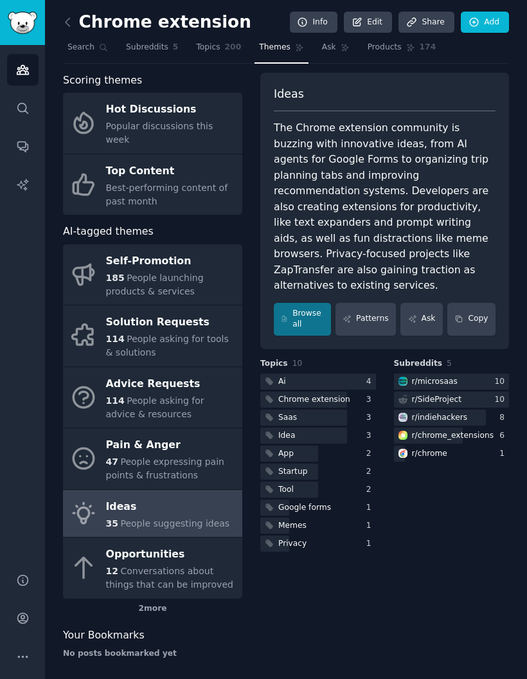
click at [187, 545] on div "Opportunities" at bounding box center [171, 555] width 130 height 21
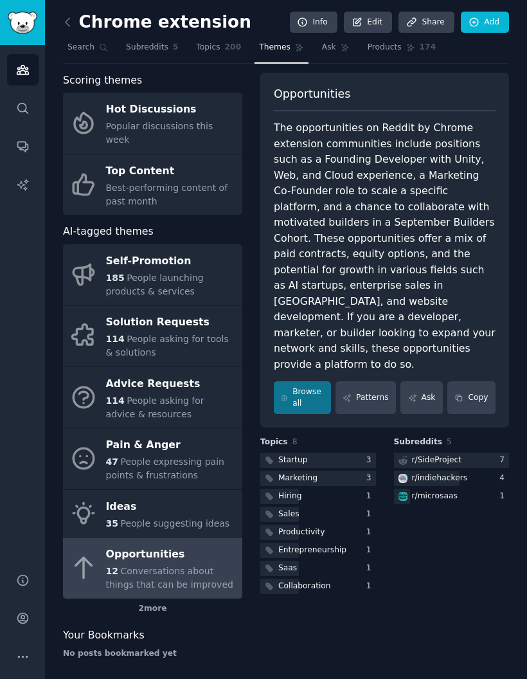
click at [176, 334] on span "People asking for tools & solutions" at bounding box center [167, 346] width 123 height 24
